Goal: Find specific page/section: Find specific page/section

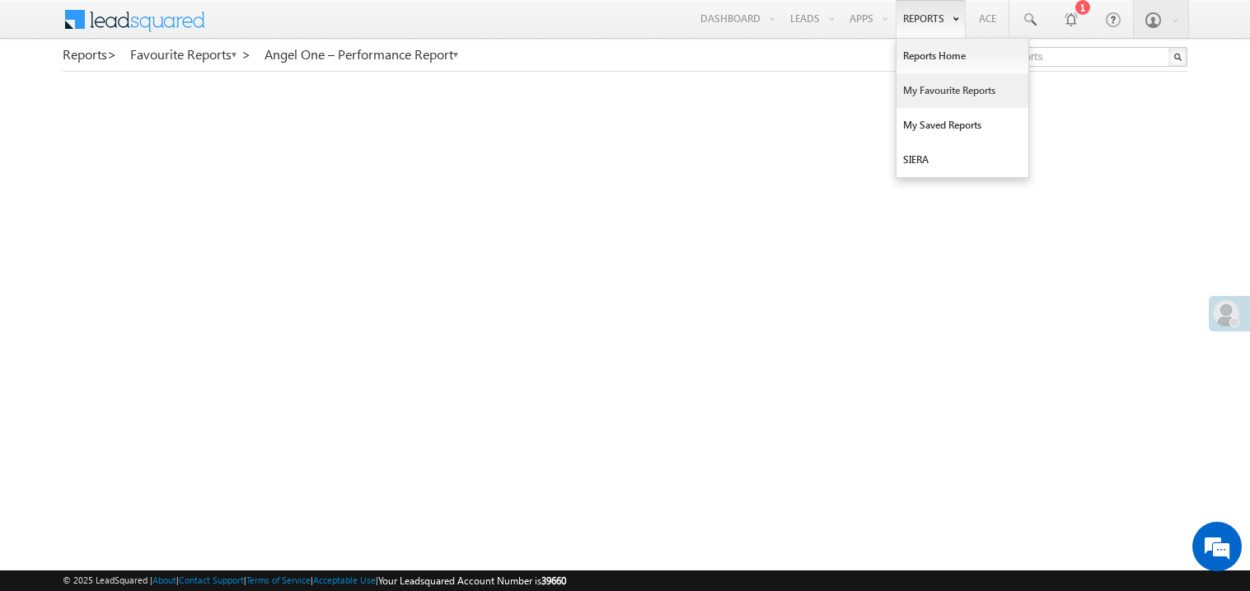
click at [931, 87] on link "My Favourite Reports" at bounding box center [963, 90] width 132 height 35
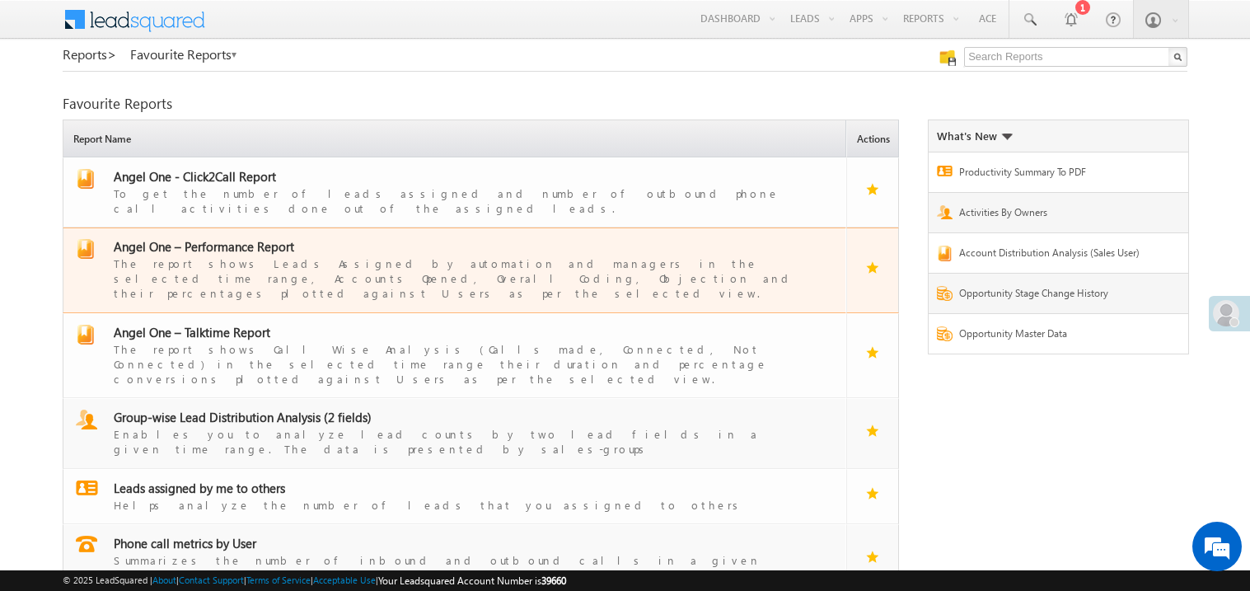
click at [240, 238] on span "Angel One – Performance Report" at bounding box center [204, 246] width 181 height 16
